Goal: Information Seeking & Learning: Learn about a topic

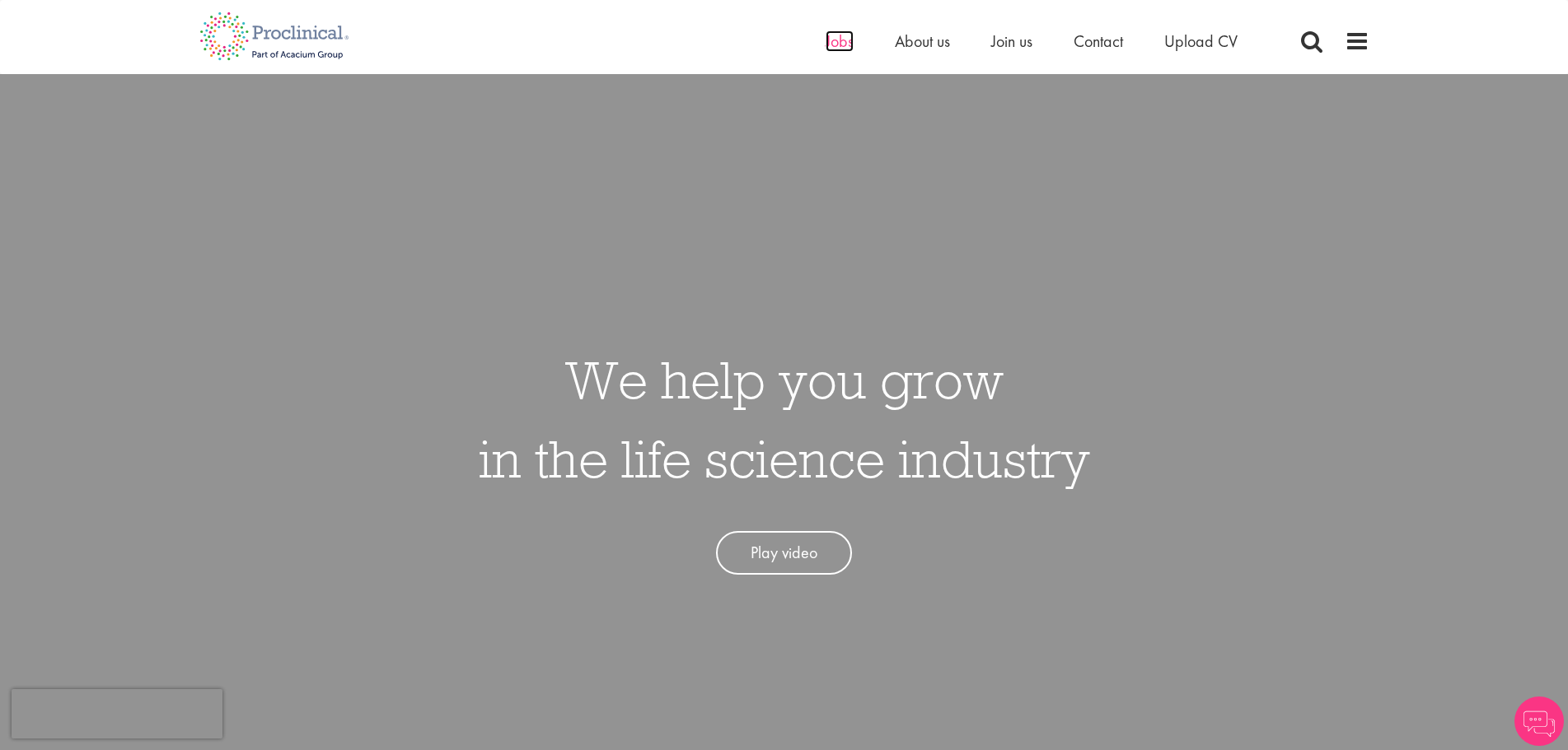
click at [833, 47] on span "Jobs" at bounding box center [839, 41] width 28 height 21
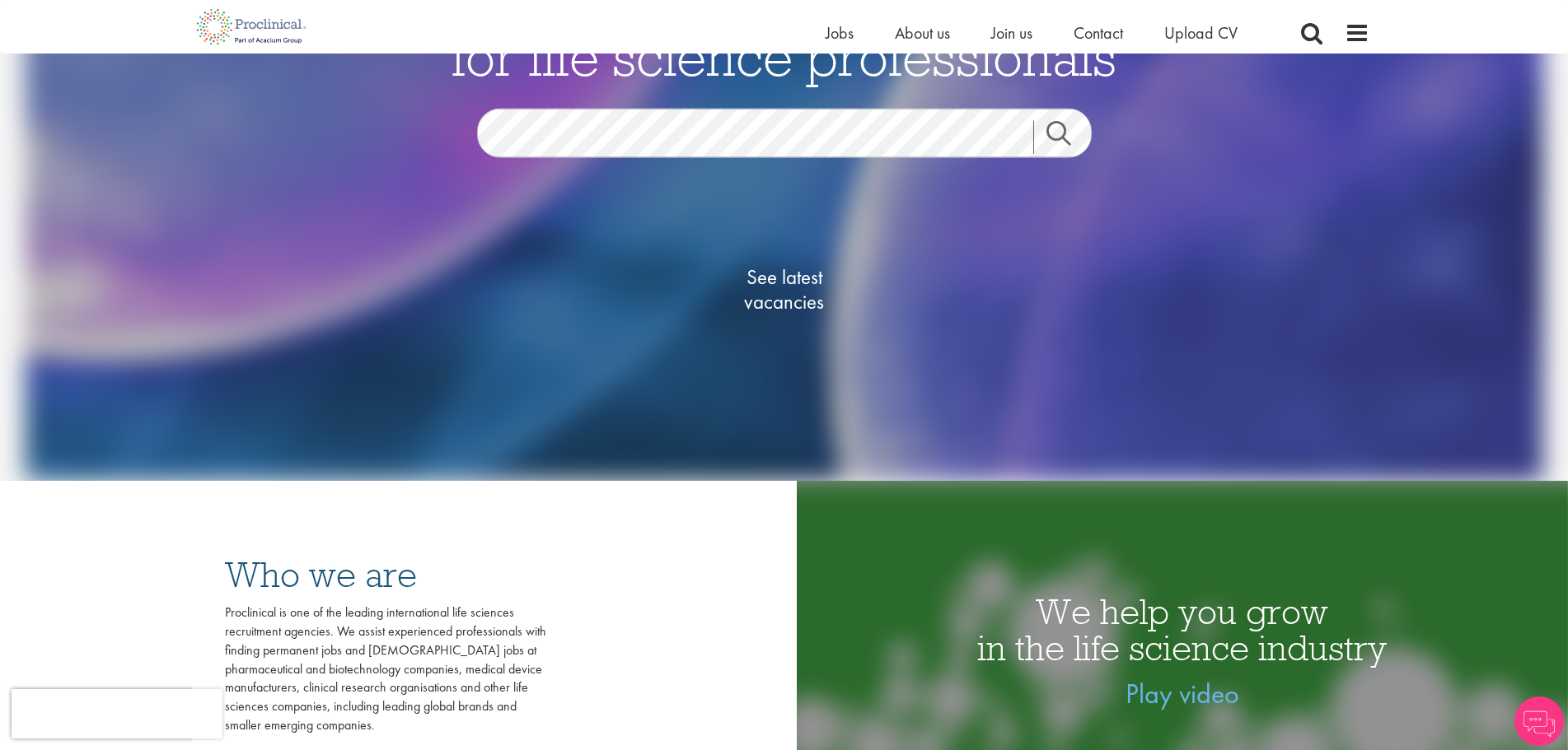
scroll to position [247, 0]
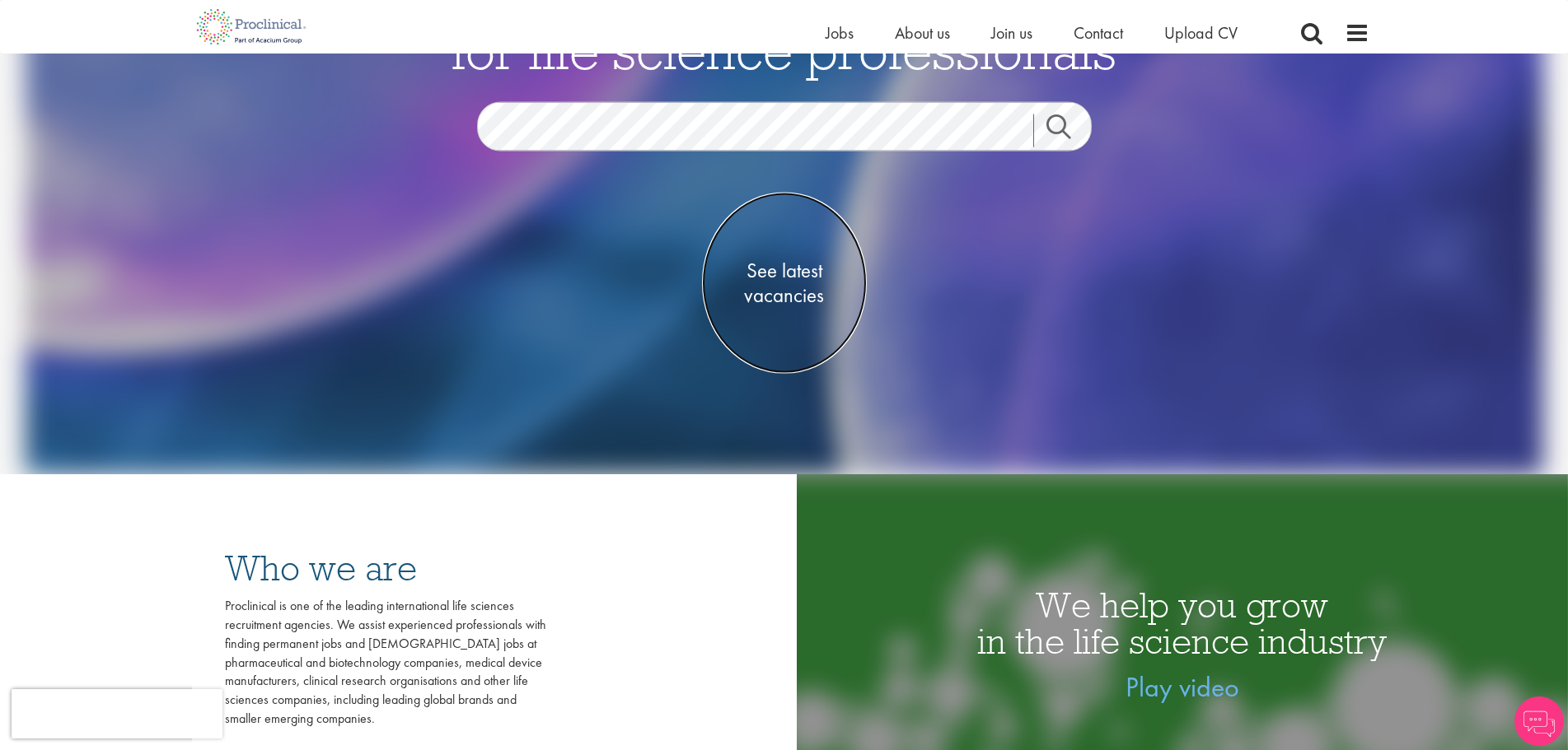
click at [811, 282] on span "See latest vacancies" at bounding box center [784, 283] width 165 height 49
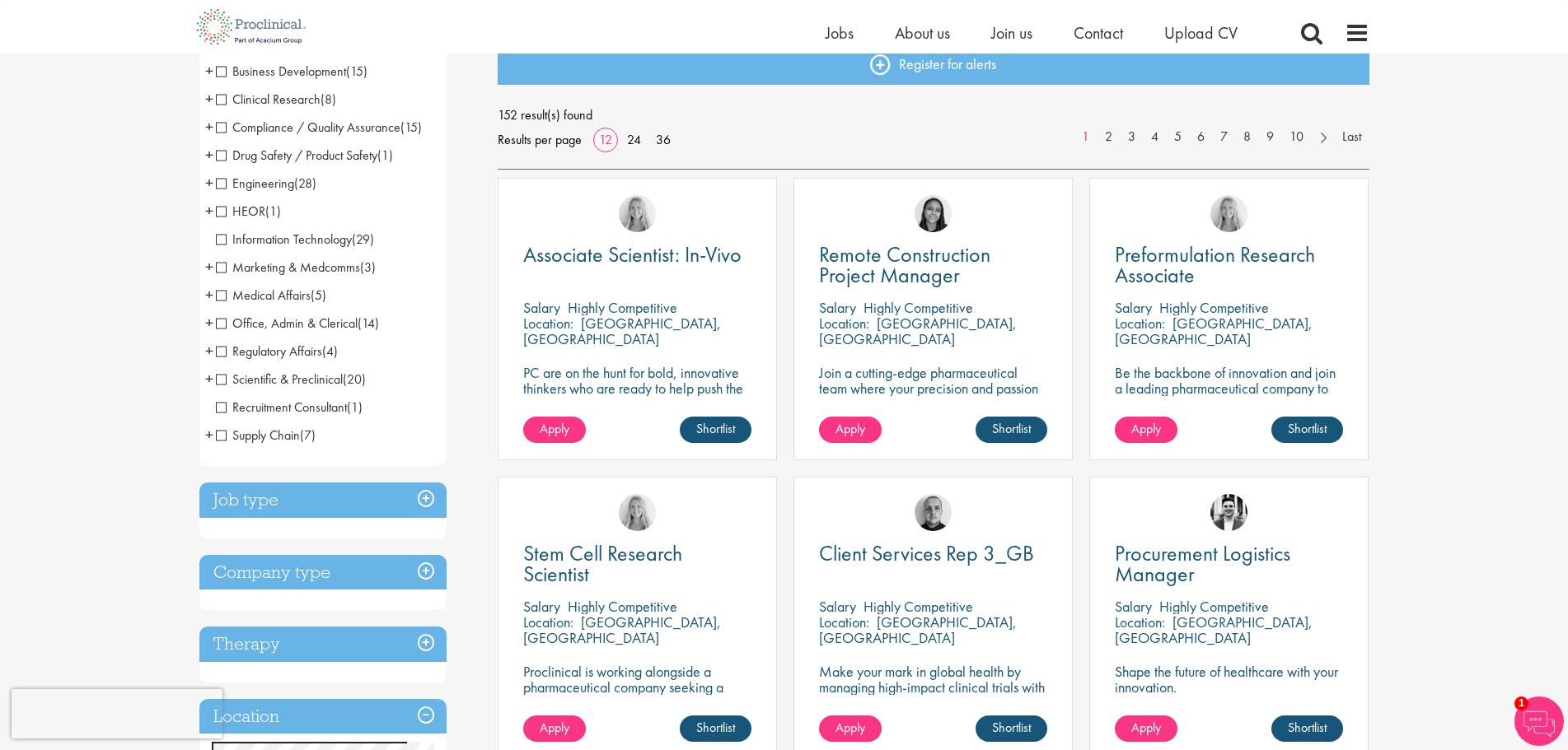
scroll to position [82, 0]
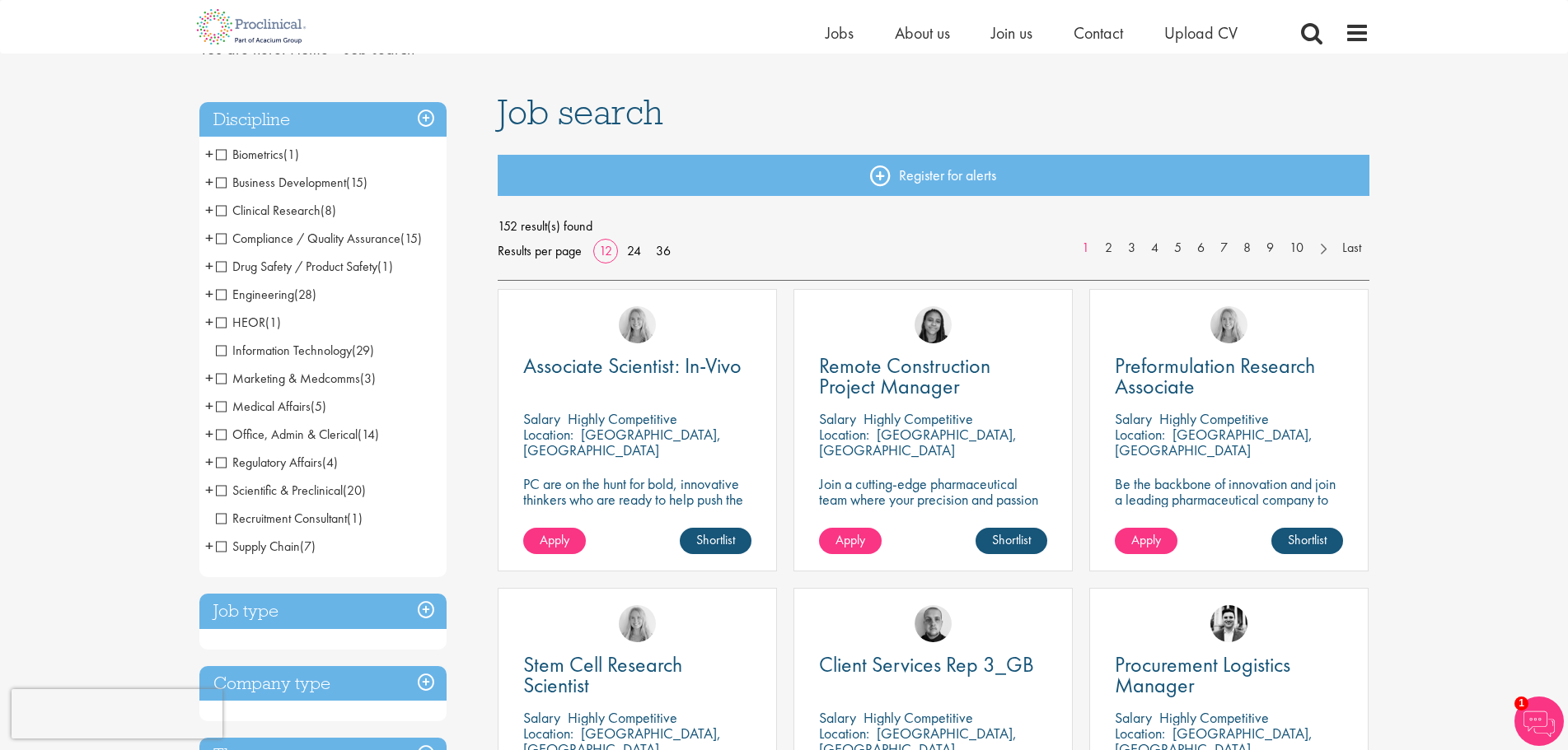
click at [221, 211] on span "Clinical Research" at bounding box center [268, 211] width 105 height 17
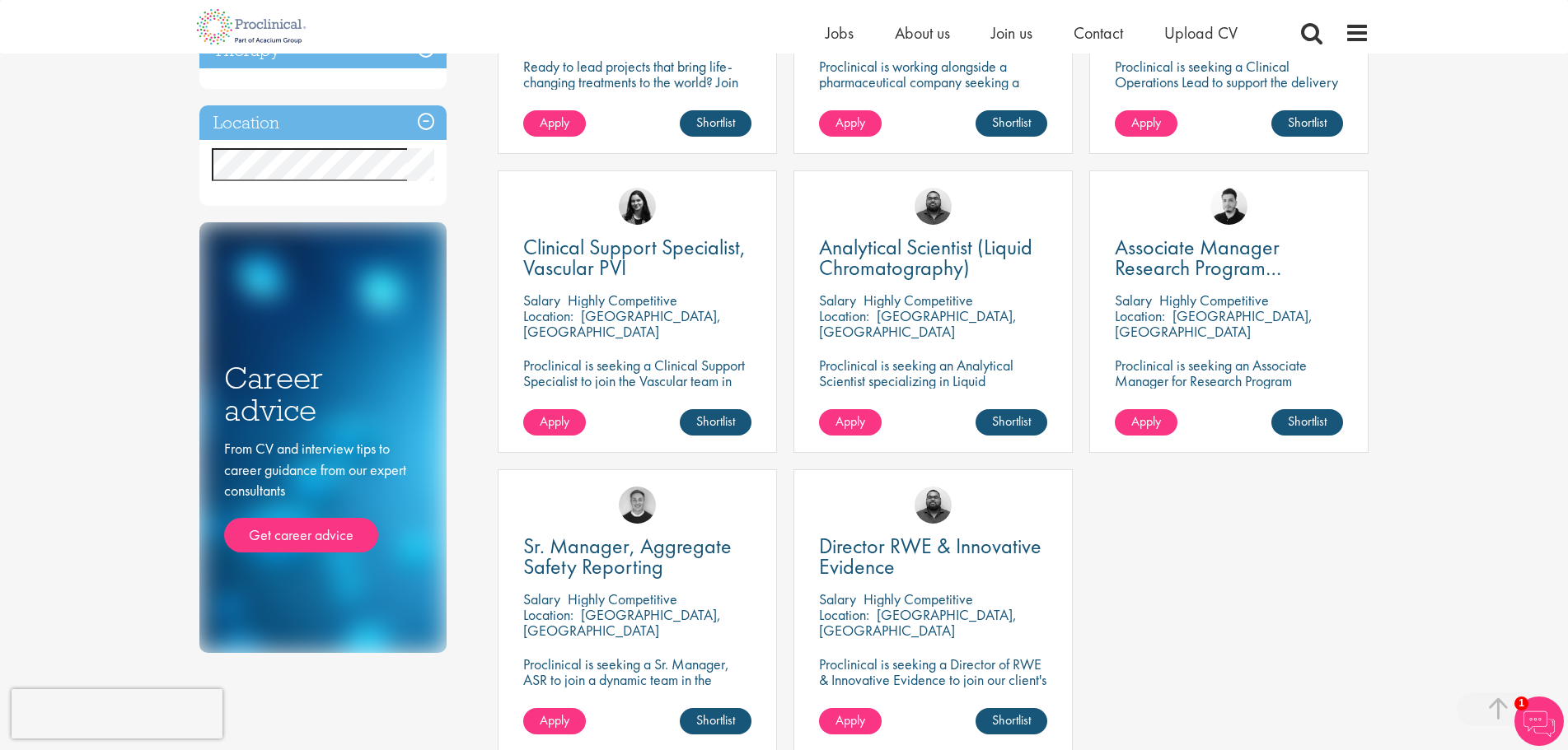
scroll to position [577, 0]
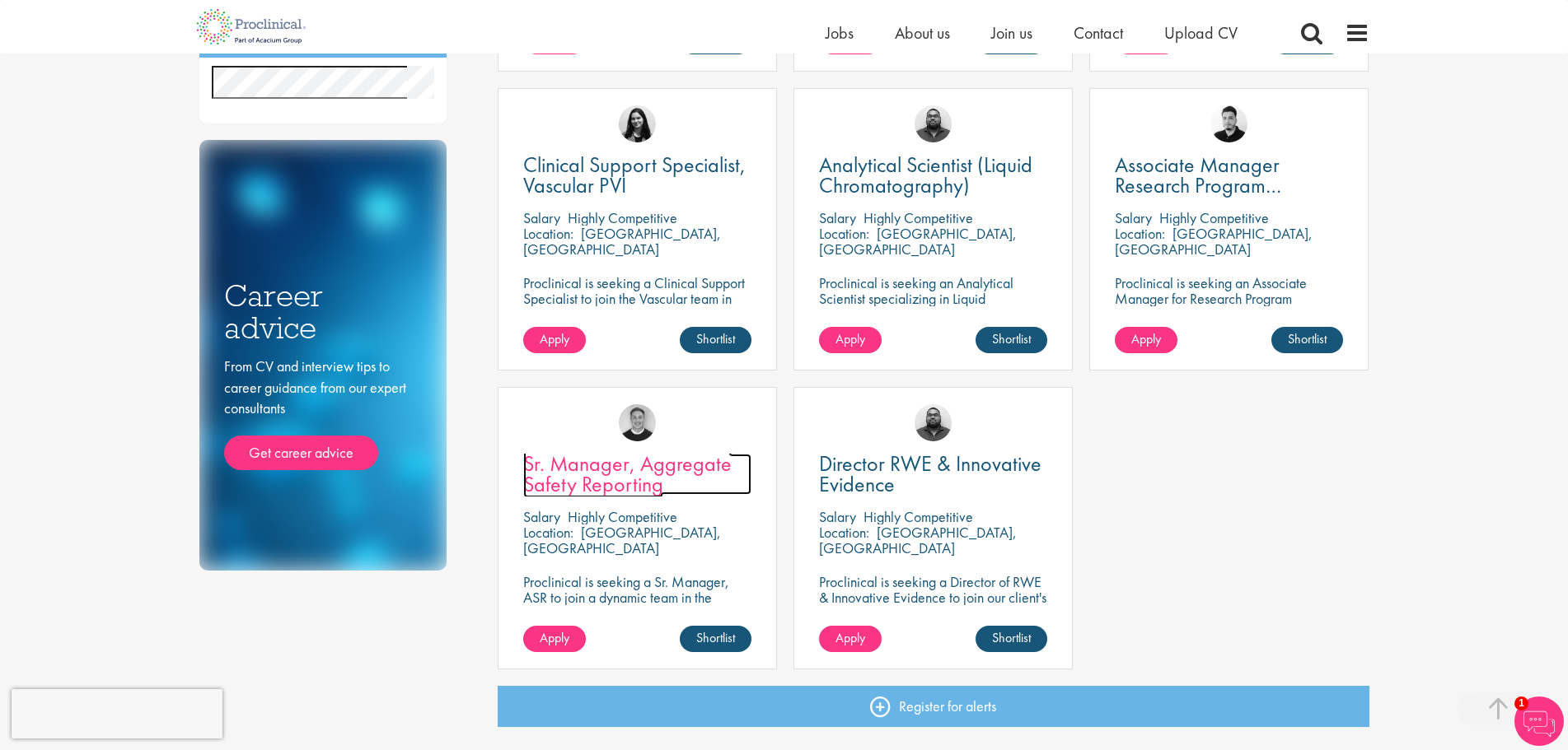
click at [584, 492] on span "Sr. Manager, Aggregate Safety Reporting" at bounding box center [628, 474] width 208 height 48
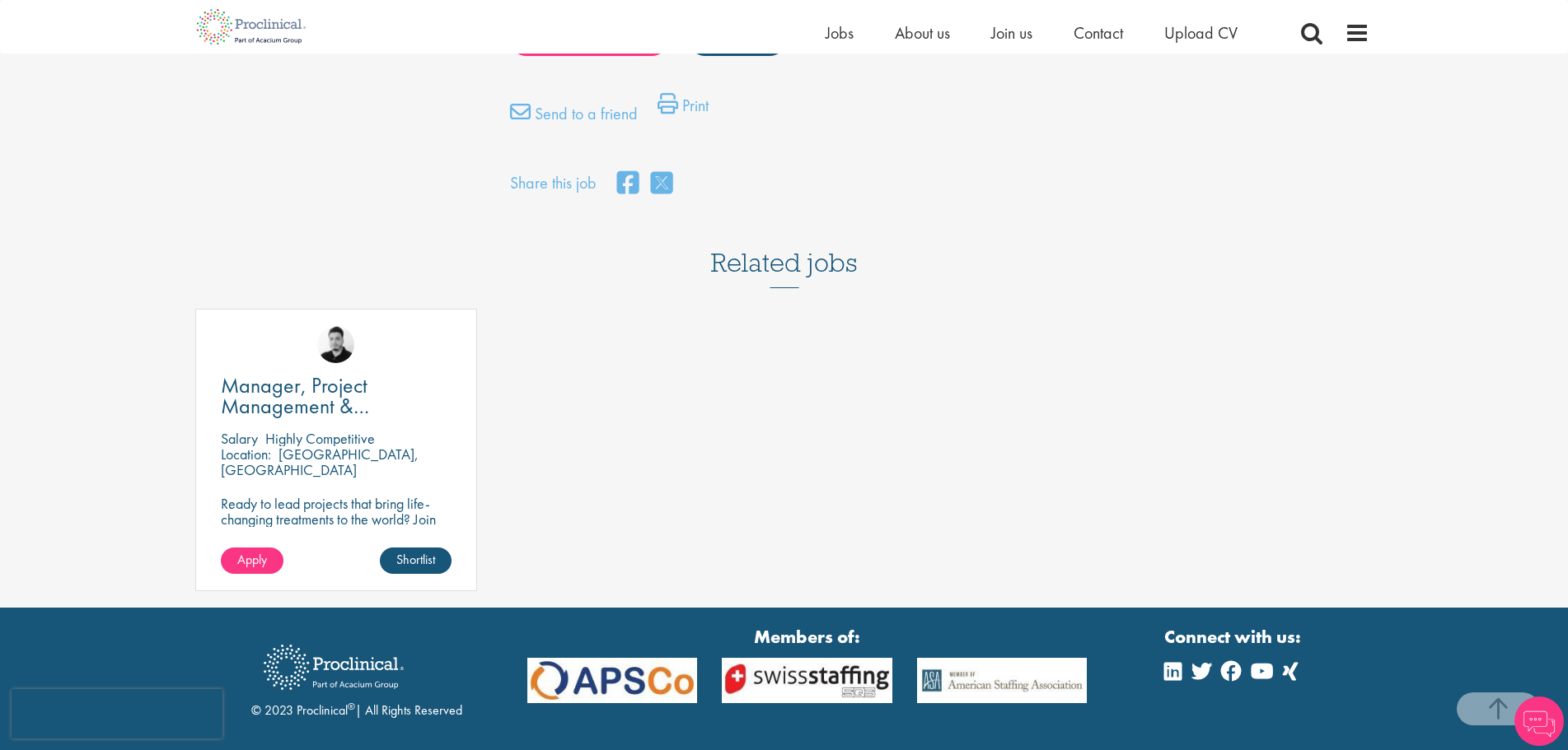
scroll to position [1153, 0]
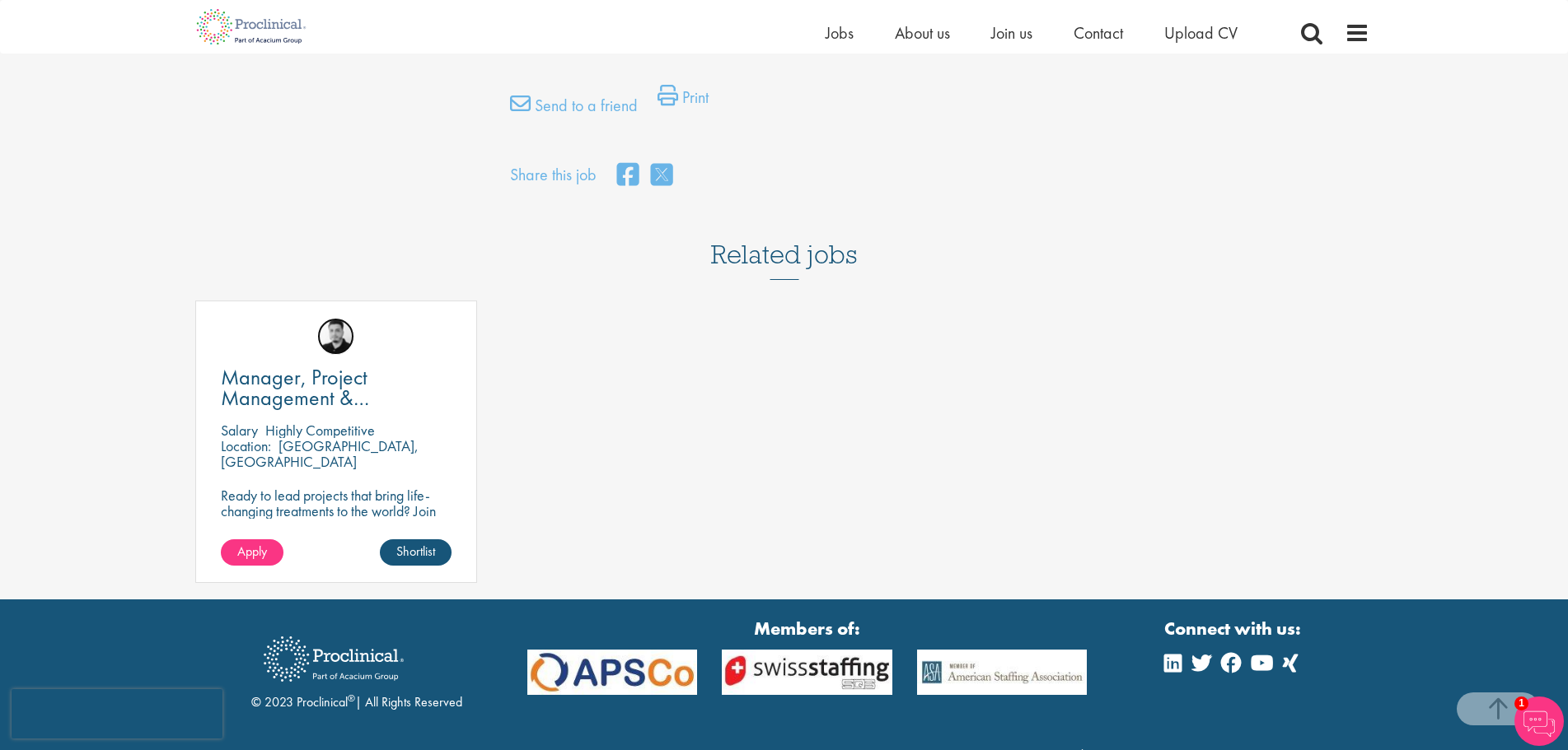
click at [338, 355] on img at bounding box center [336, 337] width 37 height 37
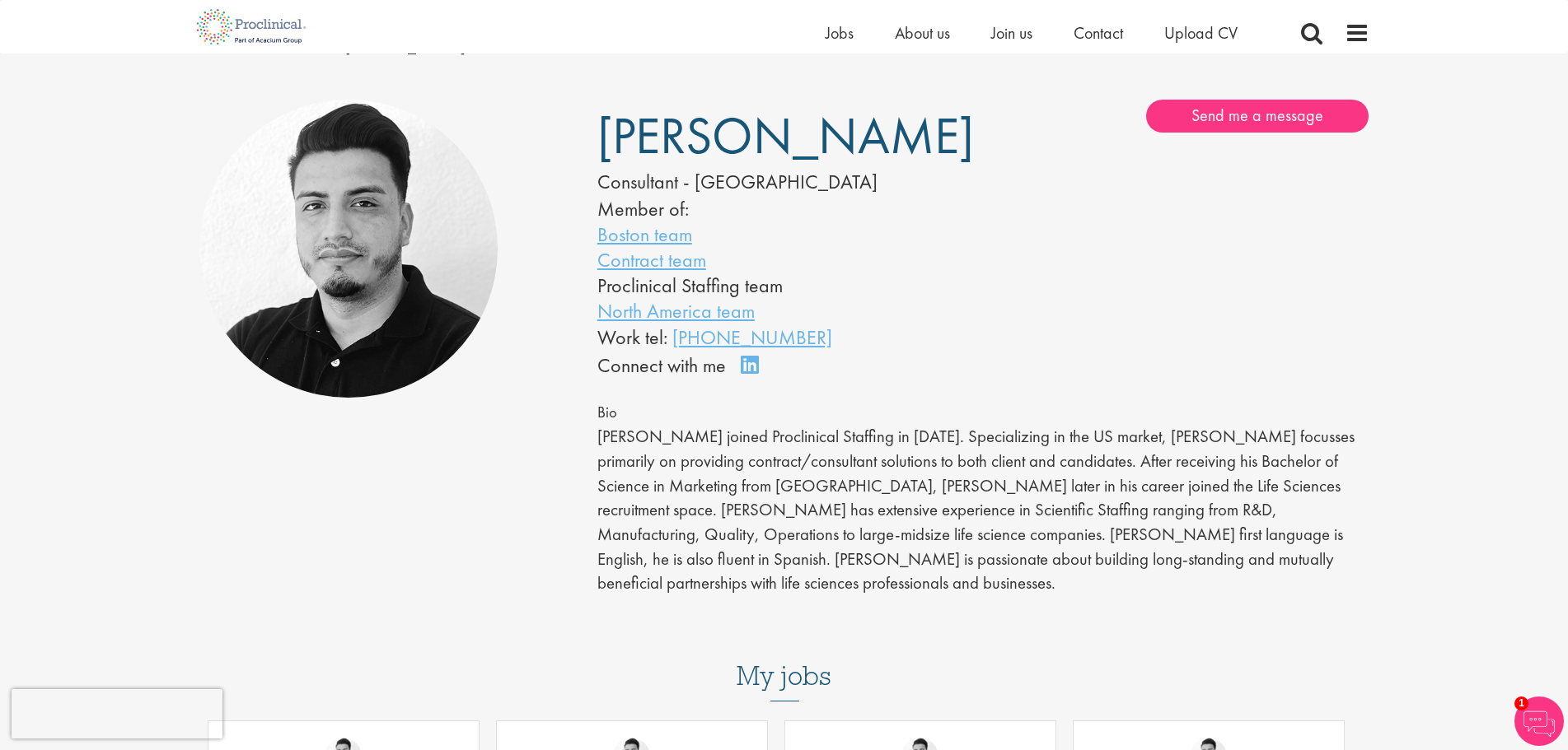
scroll to position [82, 0]
